Goal: Information Seeking & Learning: Learn about a topic

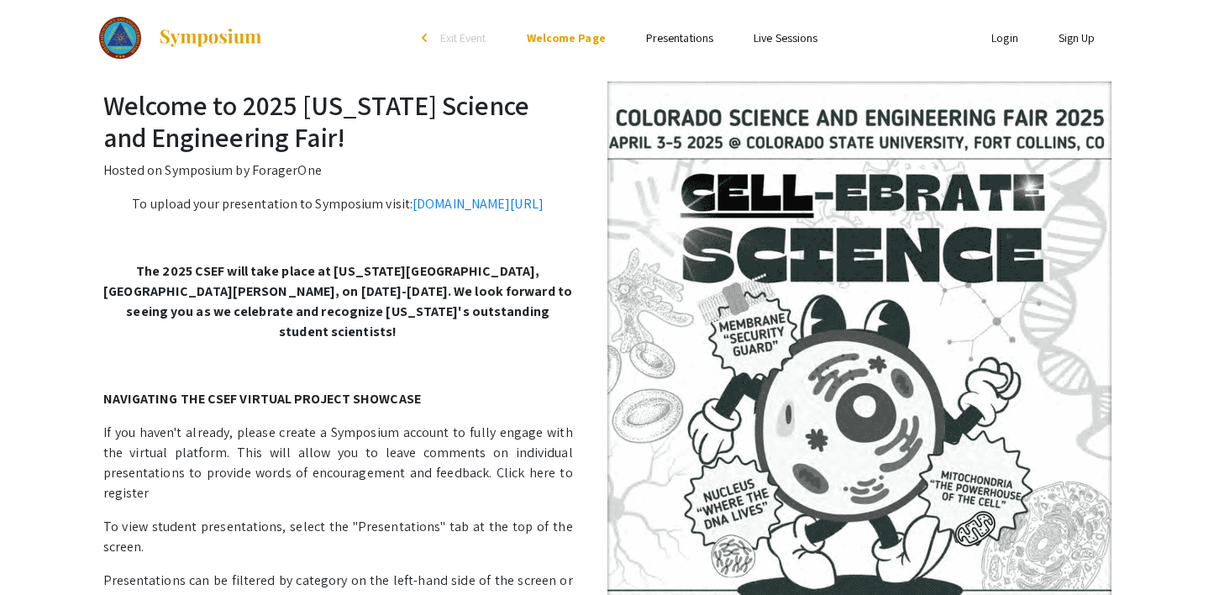
click at [670, 39] on link "Presentations" at bounding box center [679, 37] width 67 height 15
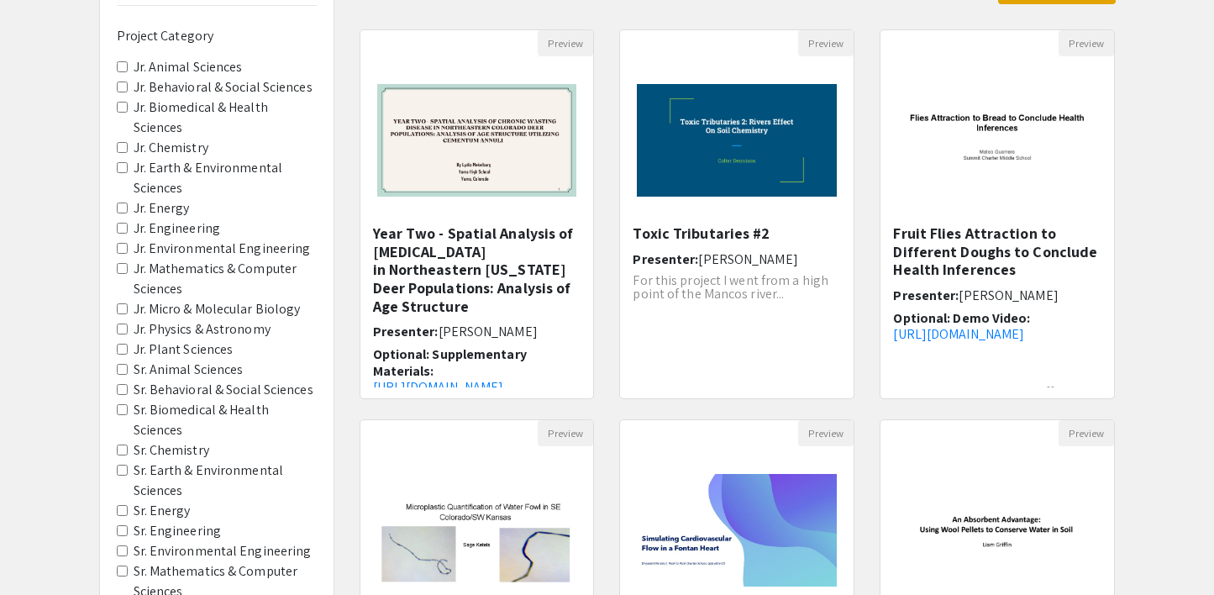
scroll to position [250, 0]
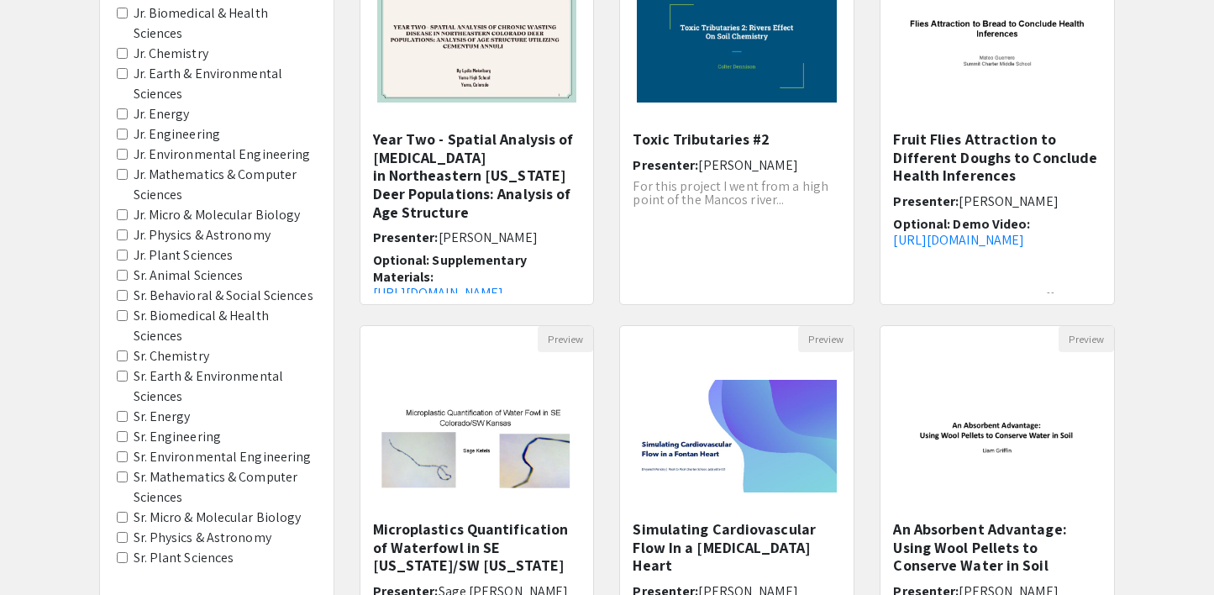
click at [220, 295] on label "Sr. Behavioral & Social Sciences" at bounding box center [224, 296] width 180 height 20
click at [128, 295] on Sciences "Sr. Behavioral & Social Sciences" at bounding box center [122, 295] width 11 height 11
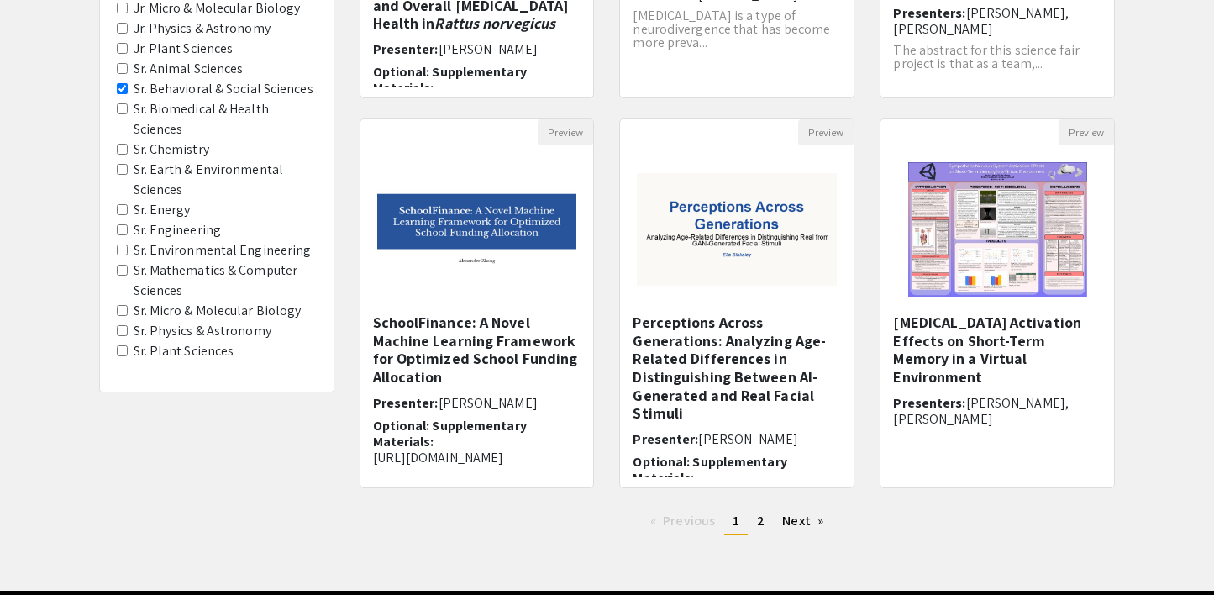
scroll to position [456, 0]
click at [756, 527] on link "page 2" at bounding box center [761, 520] width 24 height 25
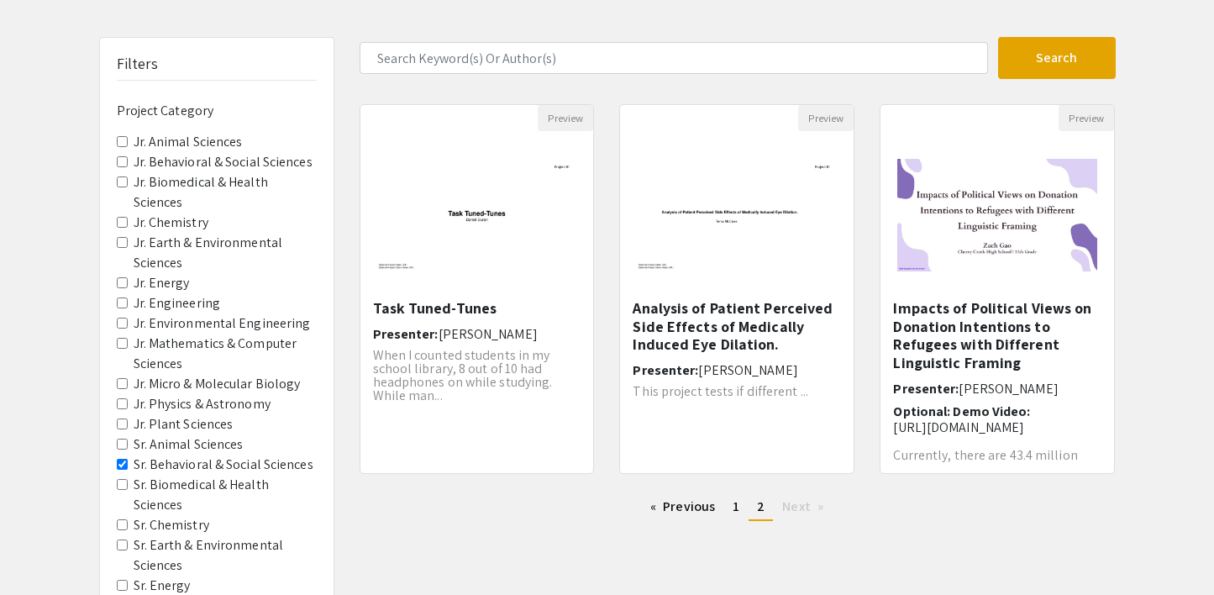
scroll to position [363, 0]
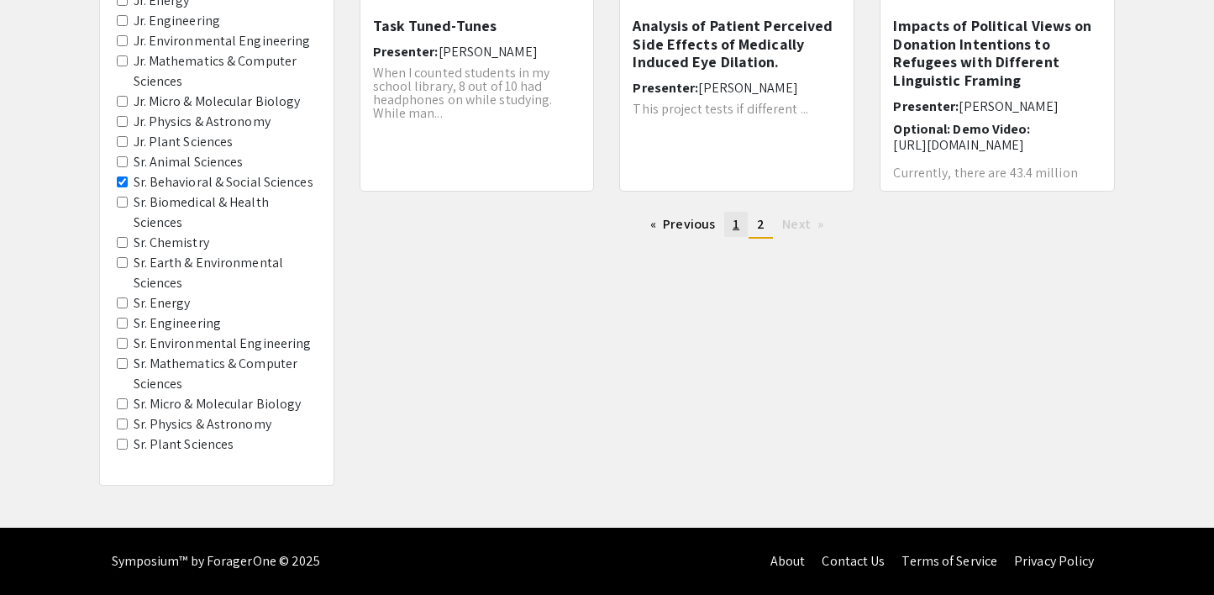
click at [736, 229] on span "1" at bounding box center [736, 224] width 7 height 18
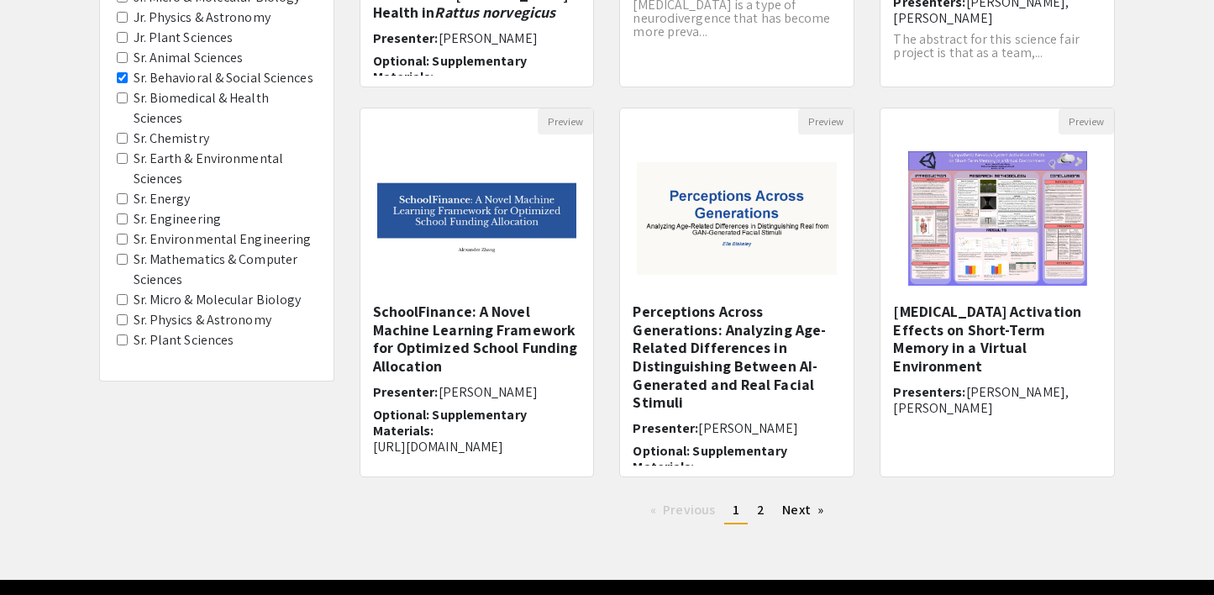
scroll to position [475, 0]
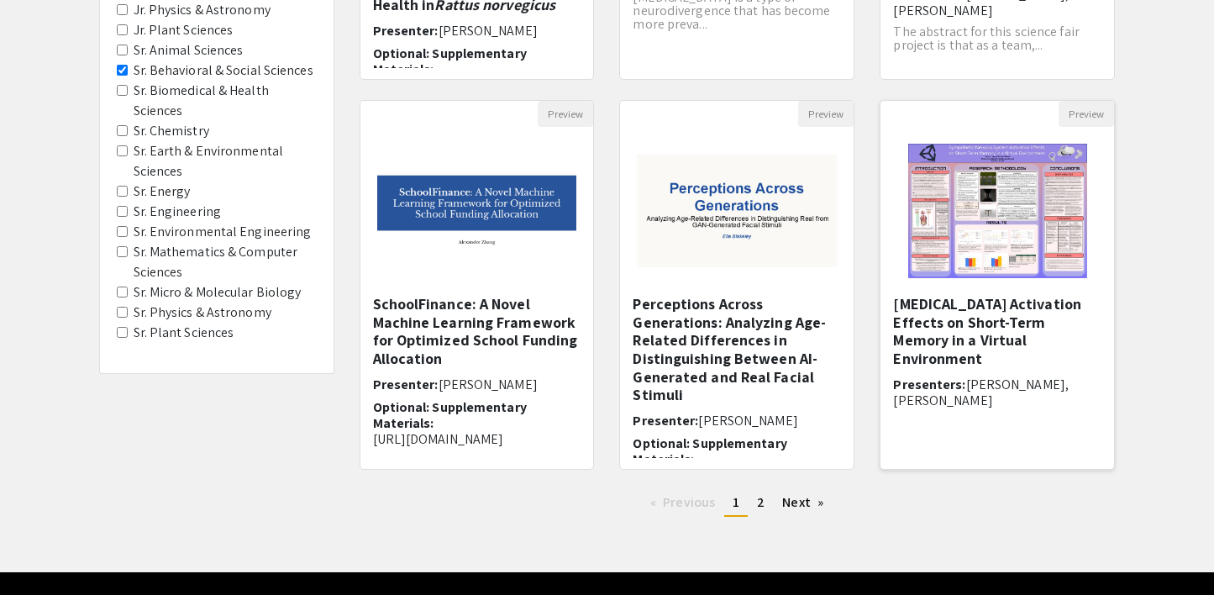
click at [974, 213] on img at bounding box center [997, 211] width 213 height 168
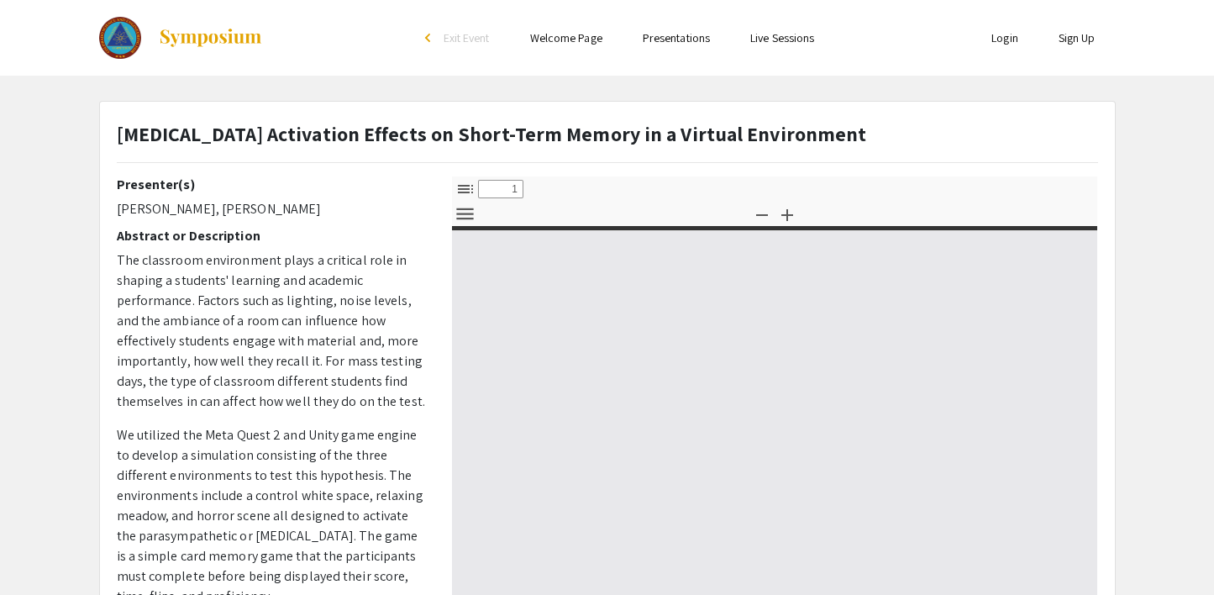
select select "custom"
type input "0"
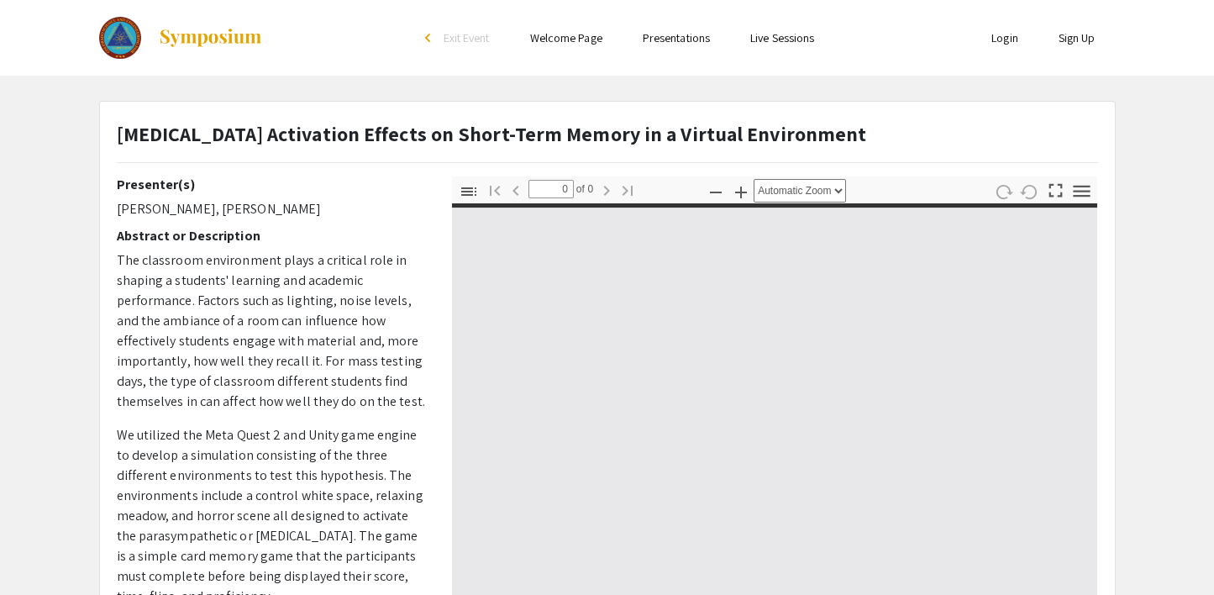
select select "custom"
type input "1"
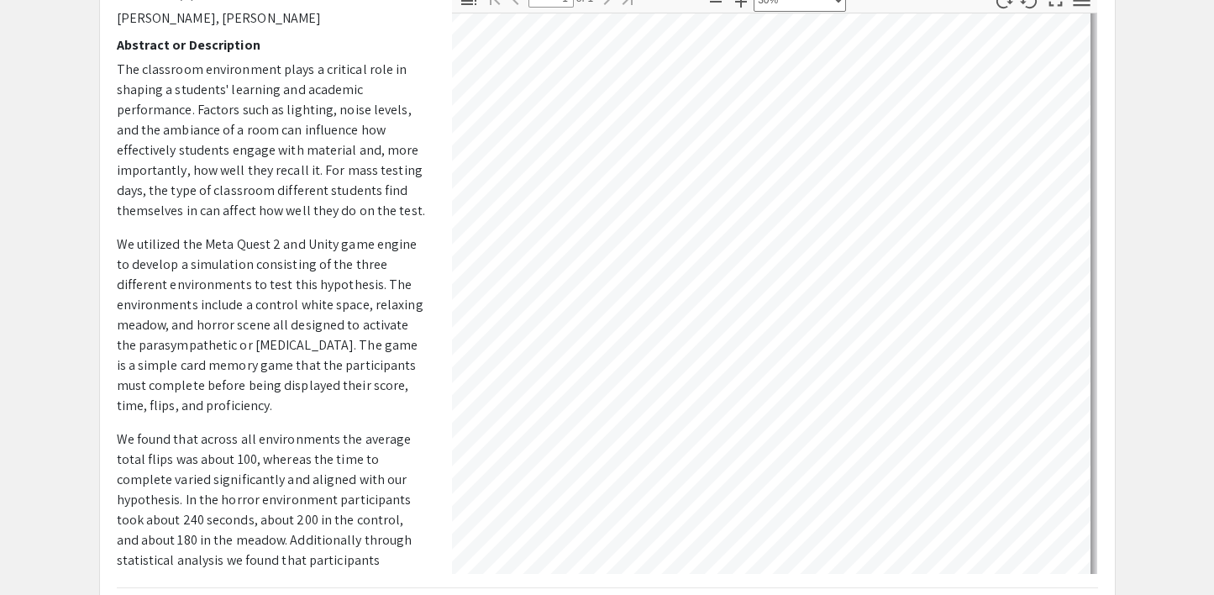
scroll to position [132, 327]
select select "custom"
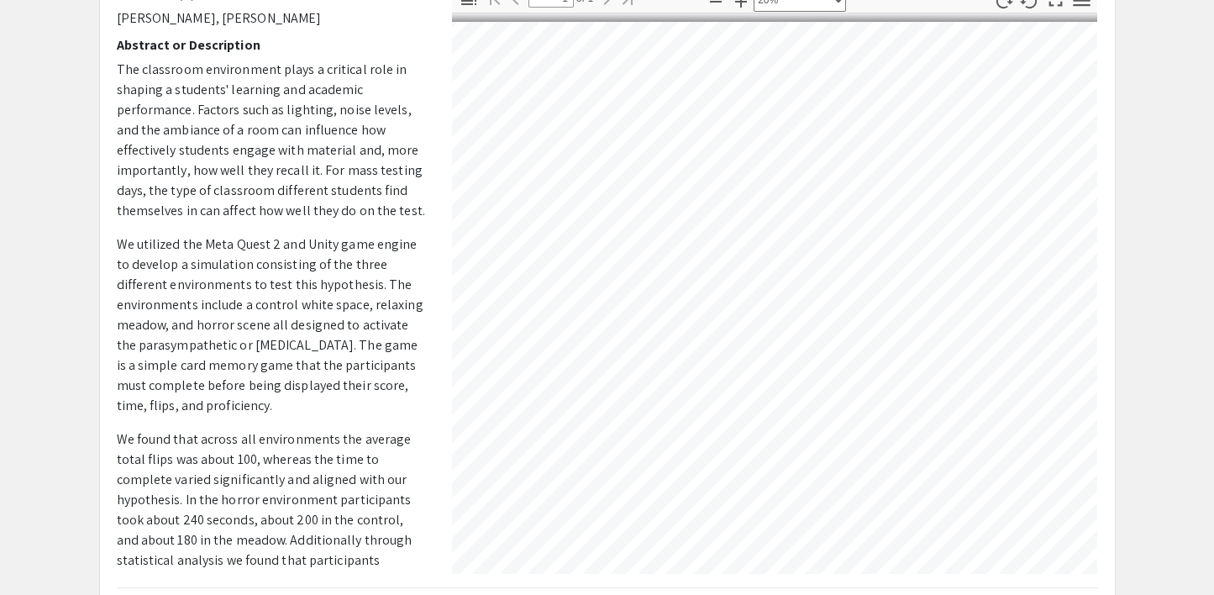
scroll to position [0, 143]
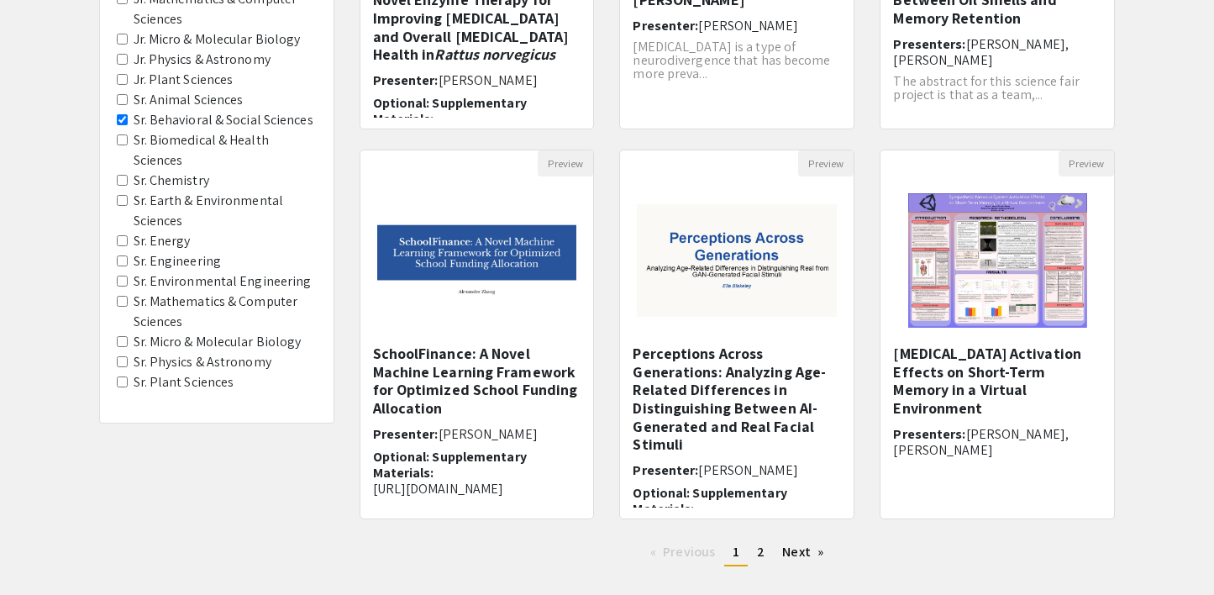
scroll to position [423, 0]
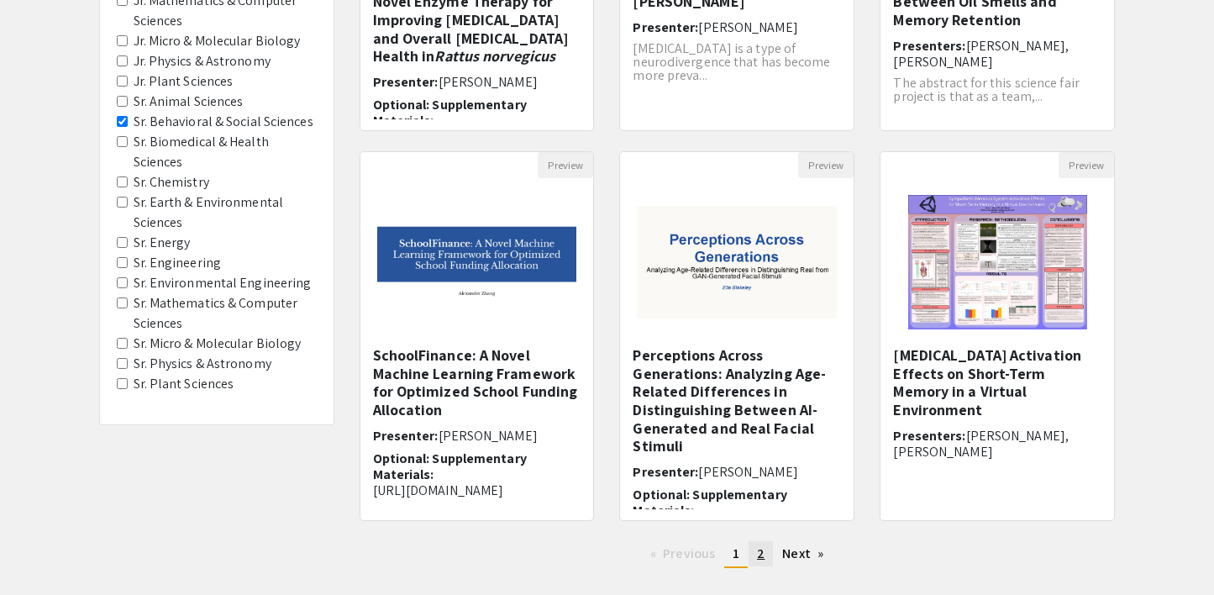
click at [763, 554] on span "2" at bounding box center [761, 553] width 8 height 18
